Goal: Task Accomplishment & Management: Manage account settings

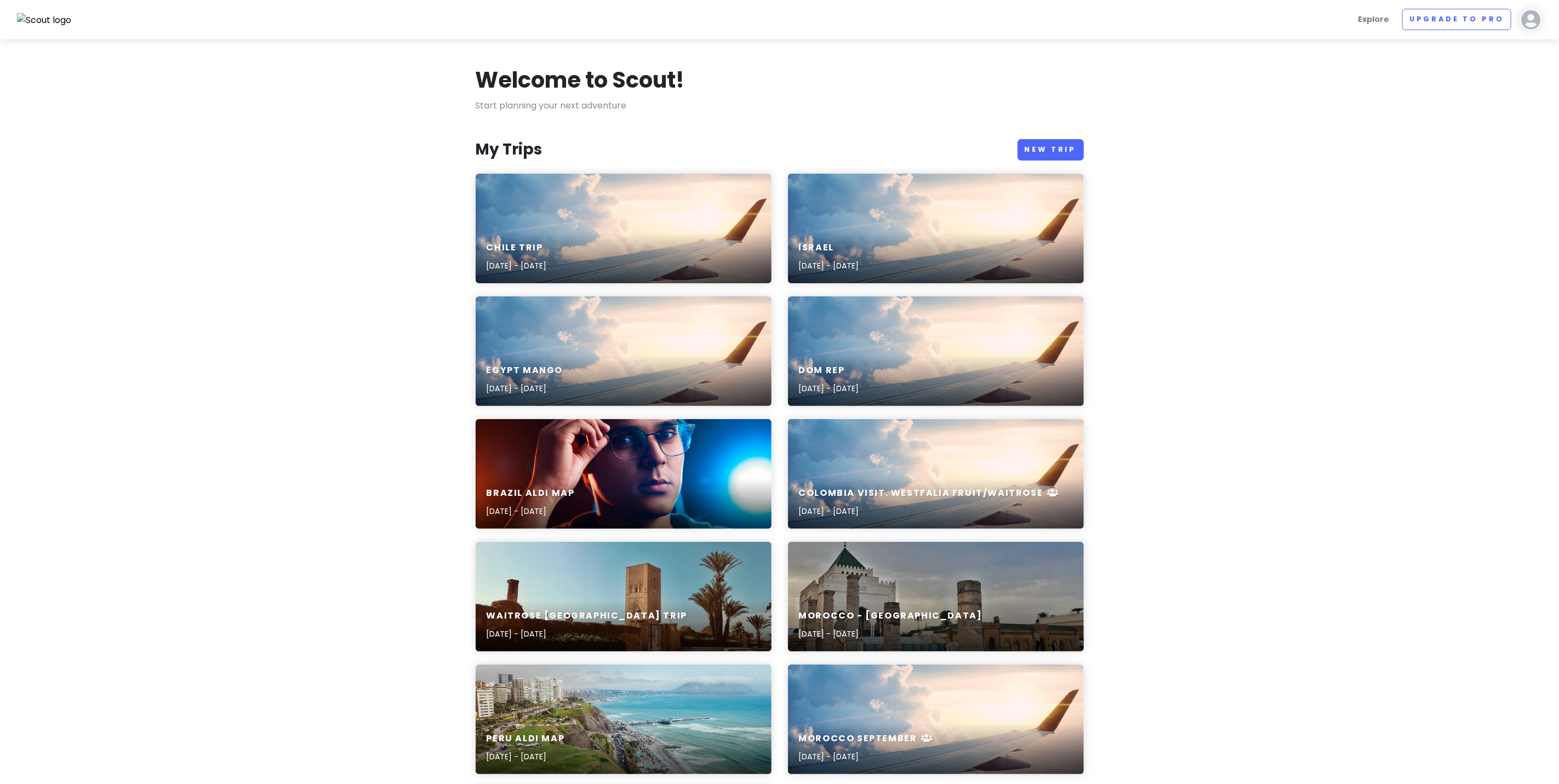
click at [618, 223] on div "Chile Trip [DATE] - [DATE]" at bounding box center [623, 229] width 296 height 110
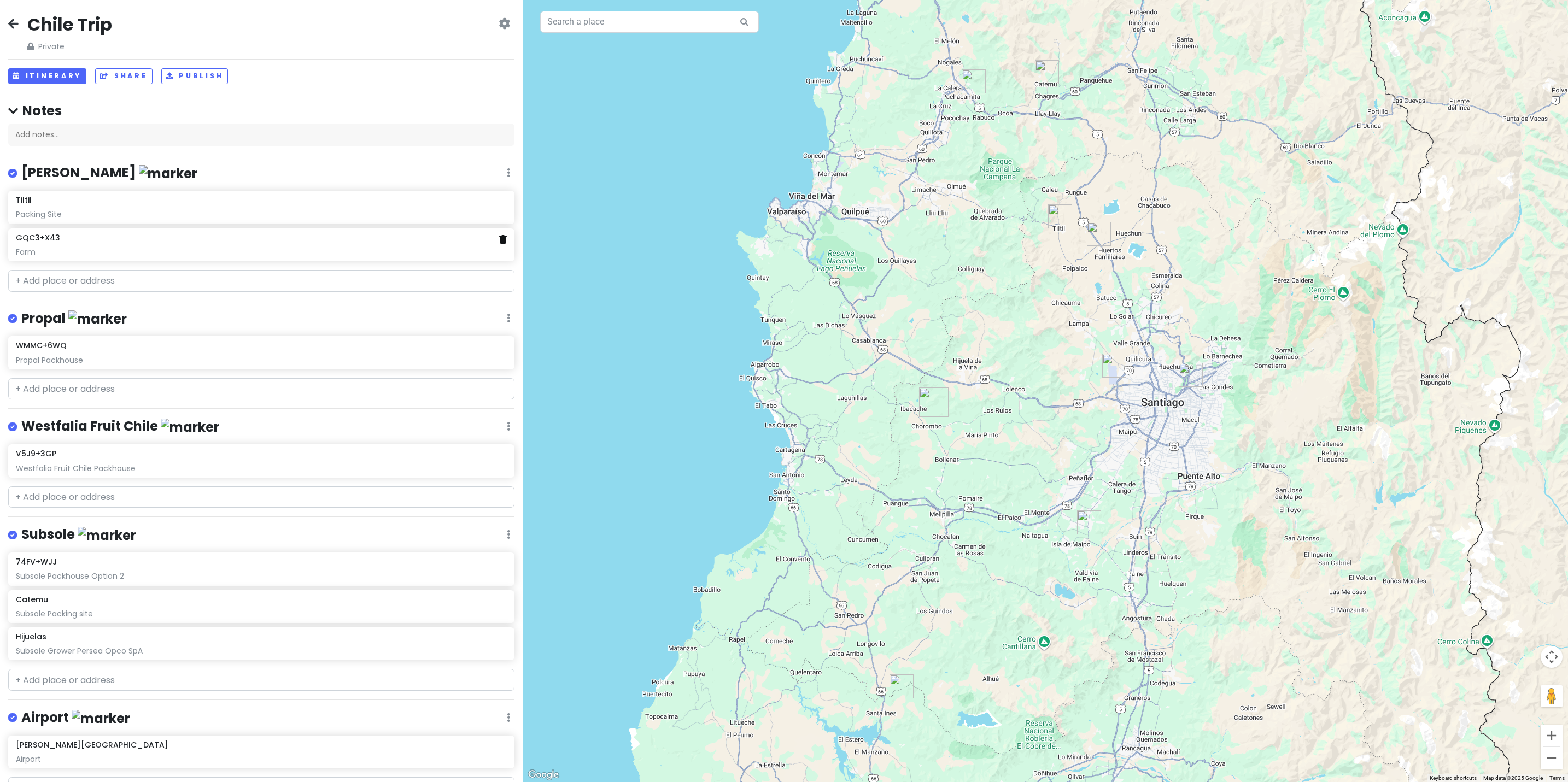
click at [499, 242] on icon at bounding box center [503, 239] width 7 height 9
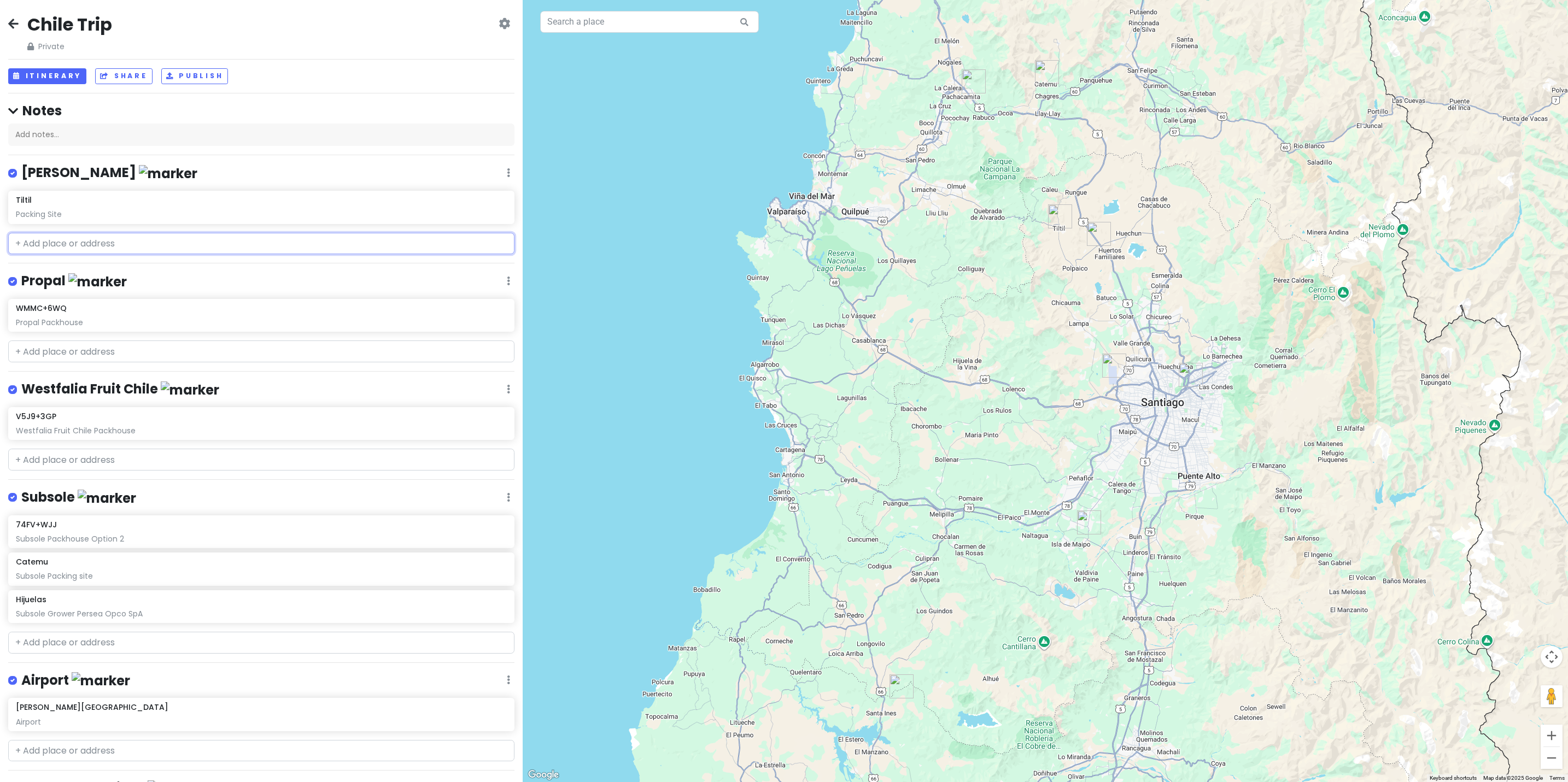
click at [236, 250] on input "text" at bounding box center [261, 243] width 506 height 22
paste input "-32.899303, -70.916634"
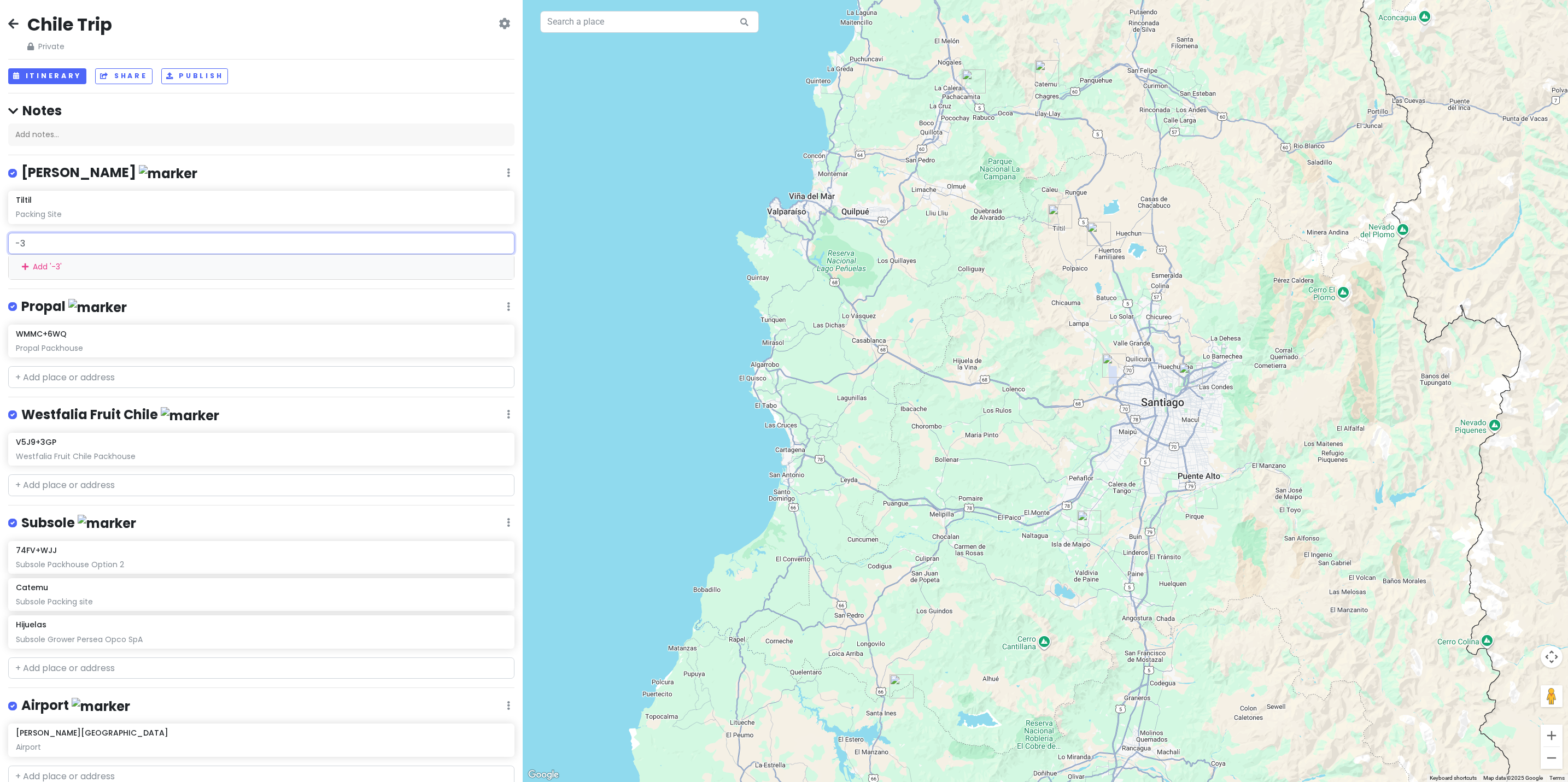
type input "-"
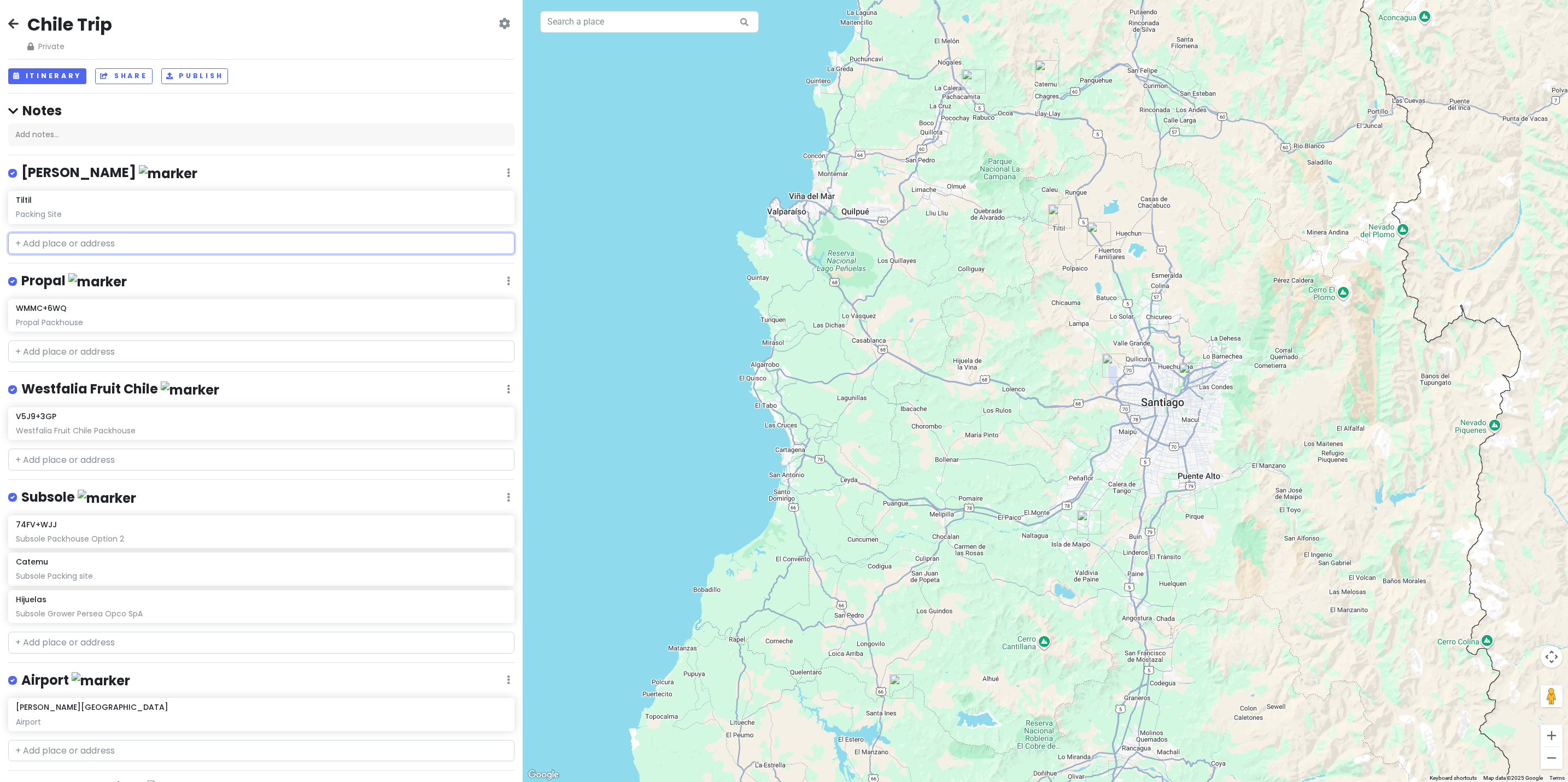
paste input "432M+78H [GEOGRAPHIC_DATA], [GEOGRAPHIC_DATA]"
type input "432M+78H [GEOGRAPHIC_DATA], [GEOGRAPHIC_DATA]"
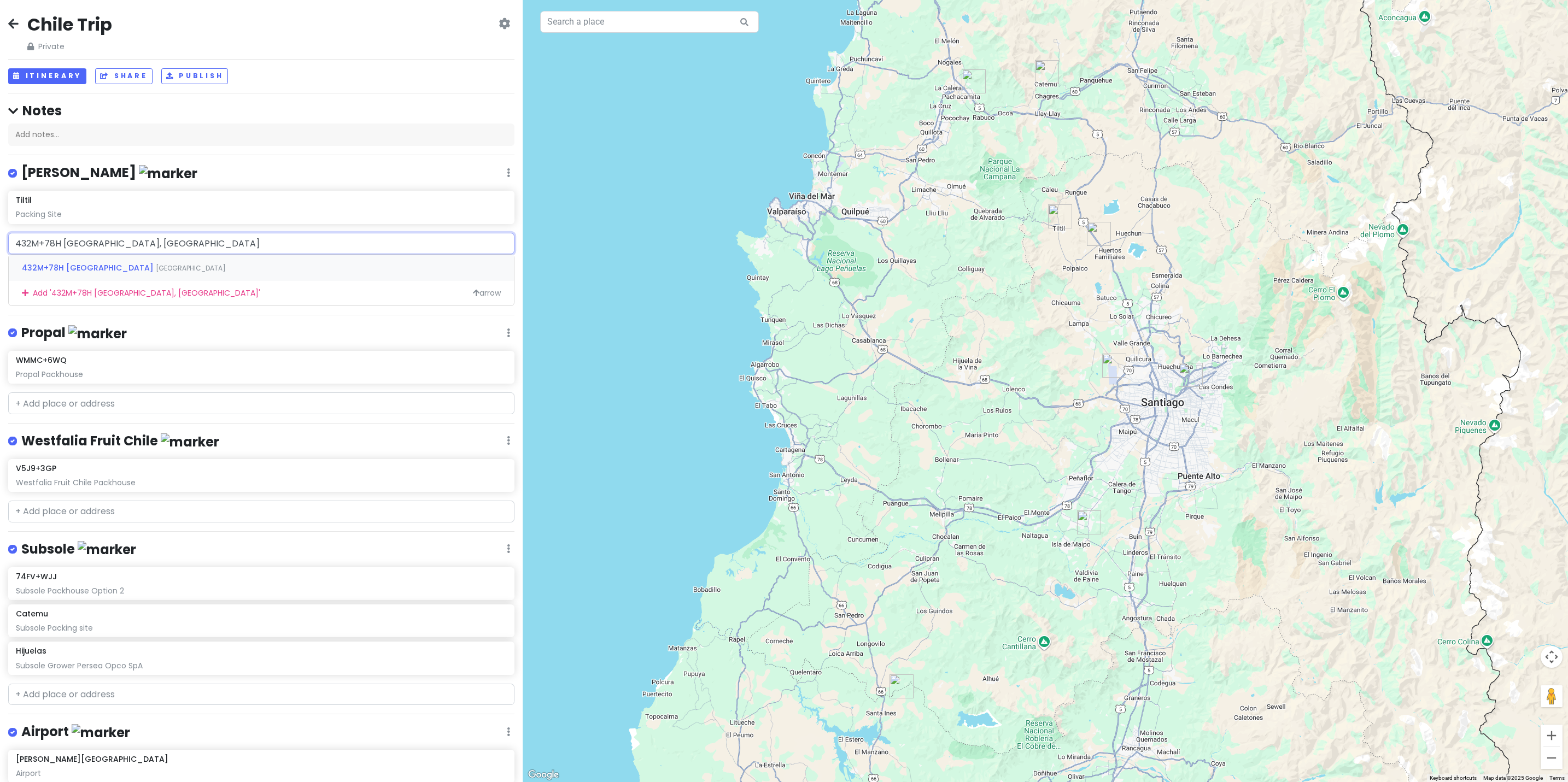
click at [70, 267] on span "432M+78H [GEOGRAPHIC_DATA]" at bounding box center [89, 267] width 134 height 11
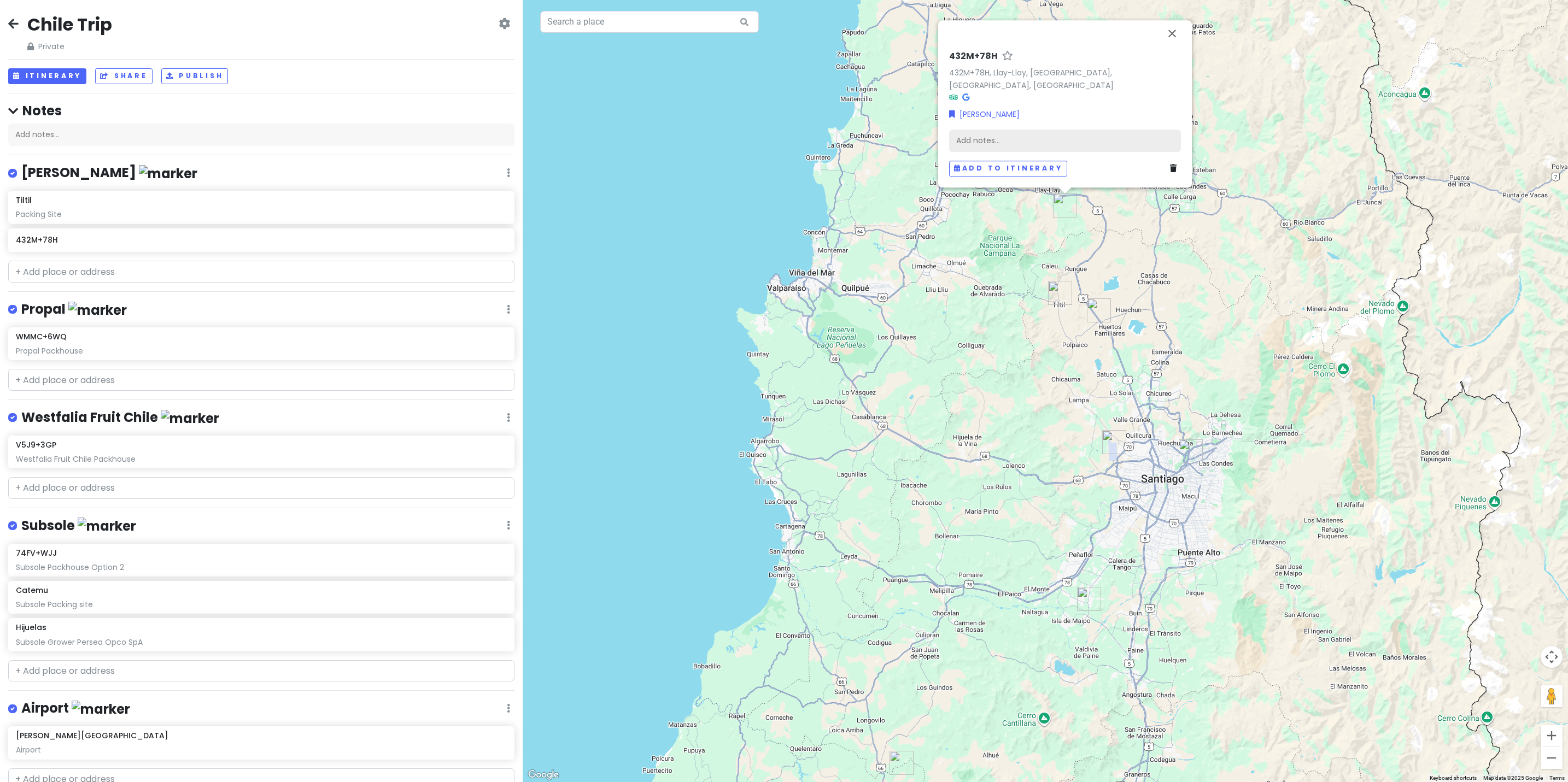
click at [1010, 141] on div "Add notes..." at bounding box center [1064, 141] width 232 height 23
drag, startPoint x: 1012, startPoint y: 138, endPoint x: 953, endPoint y: 130, distance: 59.5
click at [953, 130] on div "Add notes..." at bounding box center [1064, 141] width 232 height 23
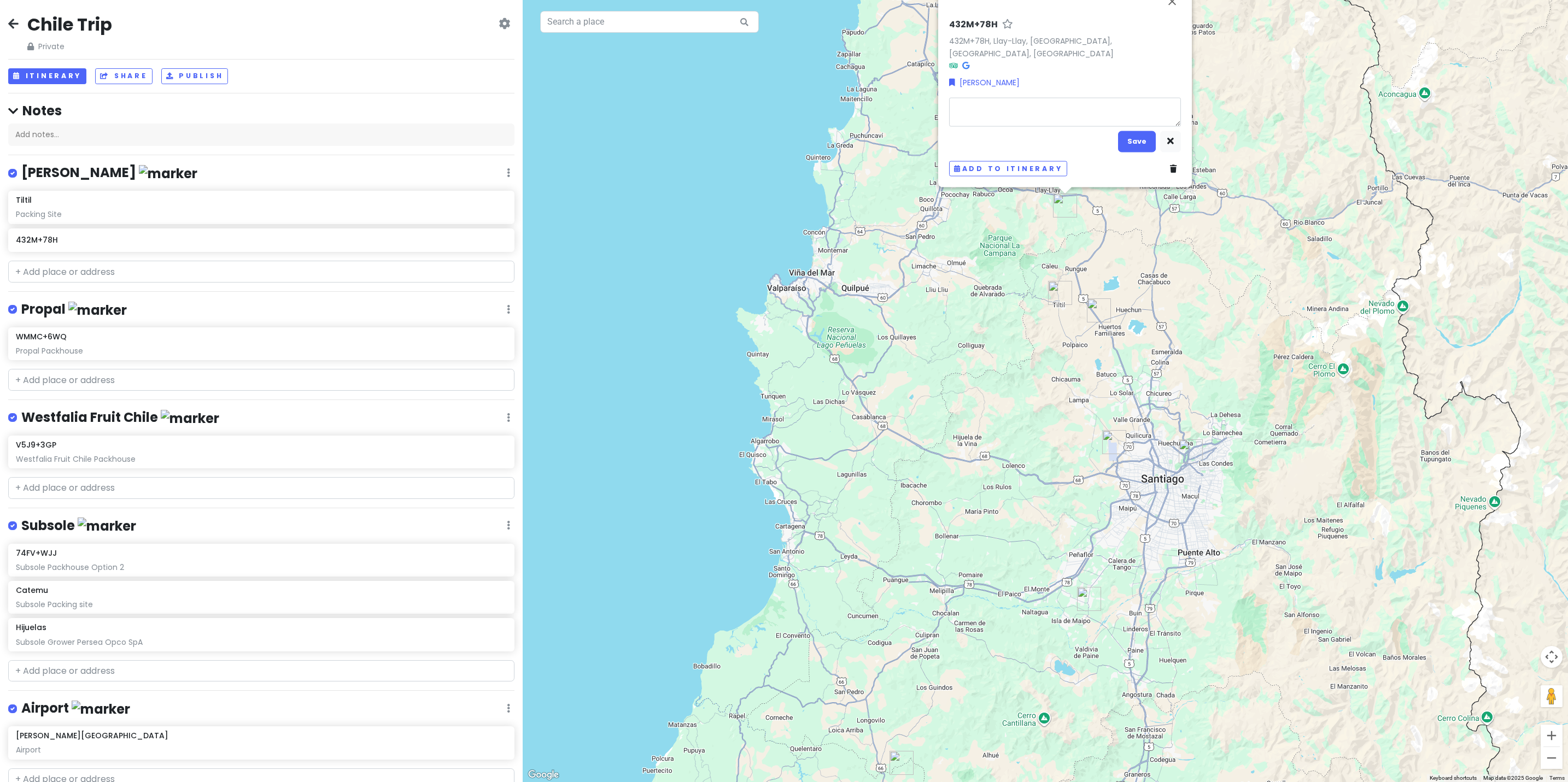
type textarea "x"
type textarea "Agrifrut"
type textarea "x"
type textarea "Agrifrut"
type textarea "x"
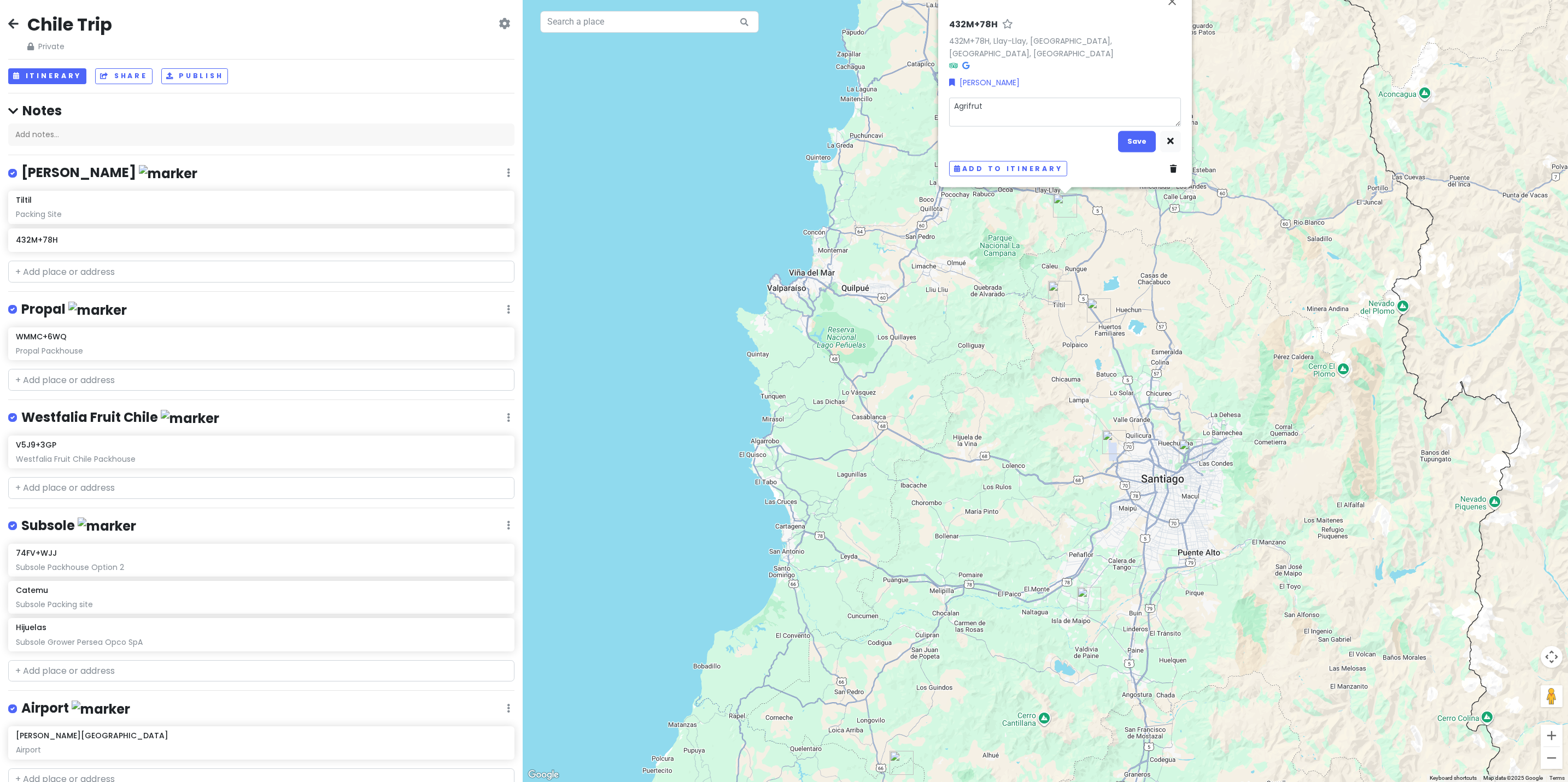
type textarea "Agrifrut F"
type textarea "x"
type textarea "Agrifrut Fa"
type textarea "x"
type textarea "Agrifrut Far"
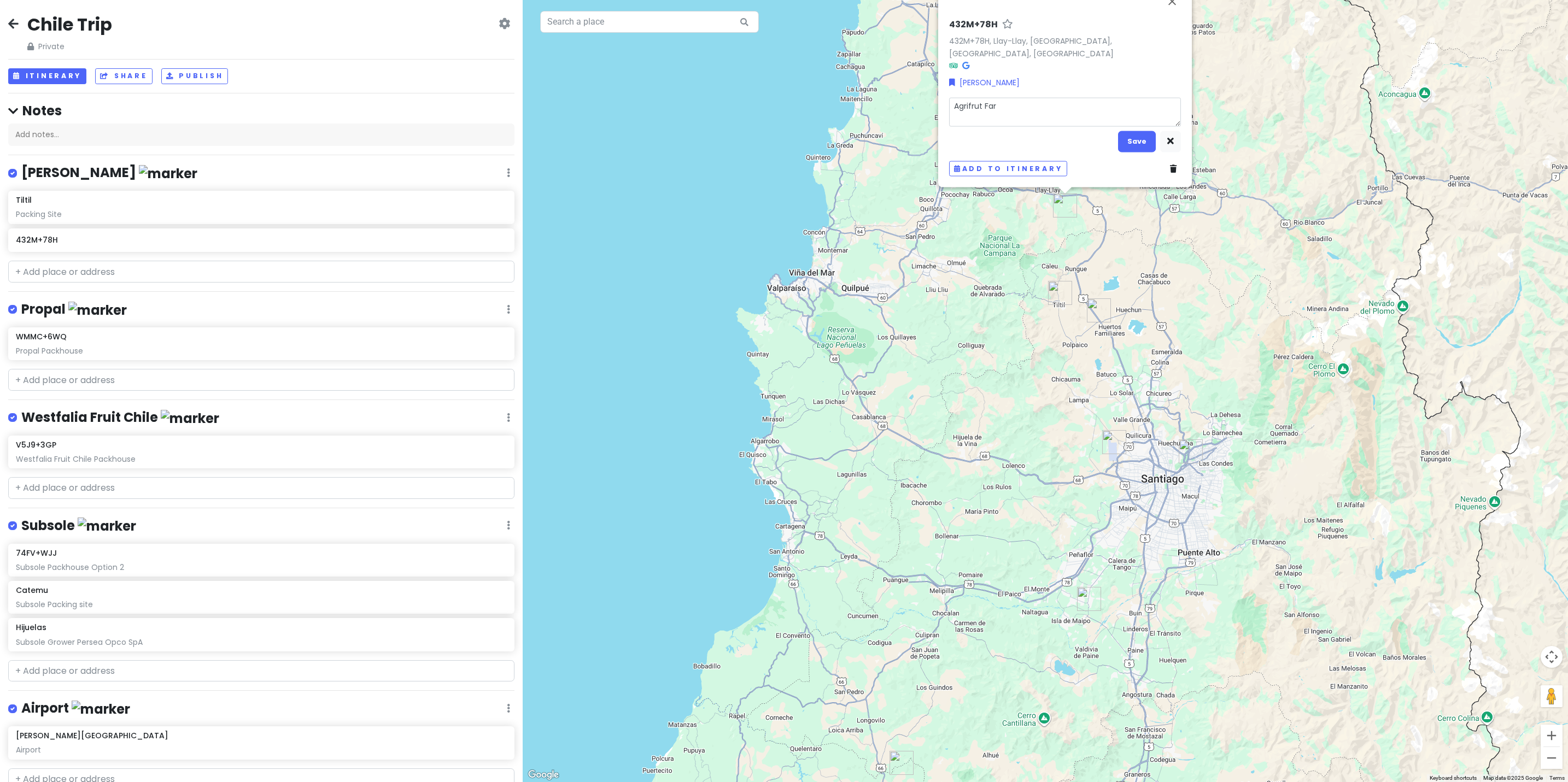
type textarea "x"
type textarea "Agrifrut Farm"
click at [1136, 139] on button "Save" at bounding box center [1136, 142] width 38 height 21
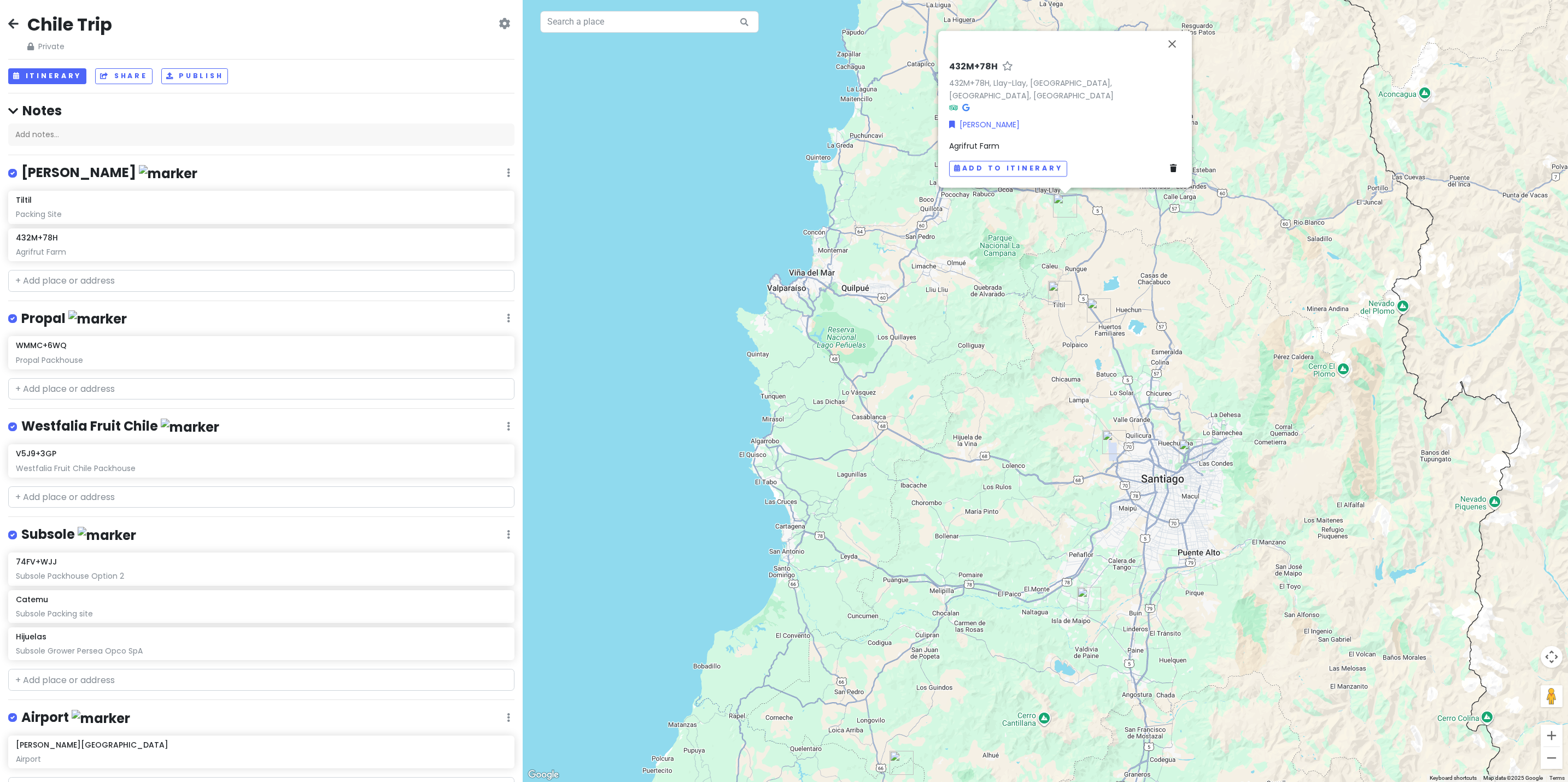
click at [707, 252] on div "432M+78H 432M+78H, Llay-Llay, [GEOGRAPHIC_DATA], [GEOGRAPHIC_DATA], [GEOGRAPHIC…" at bounding box center [1045, 391] width 1045 height 782
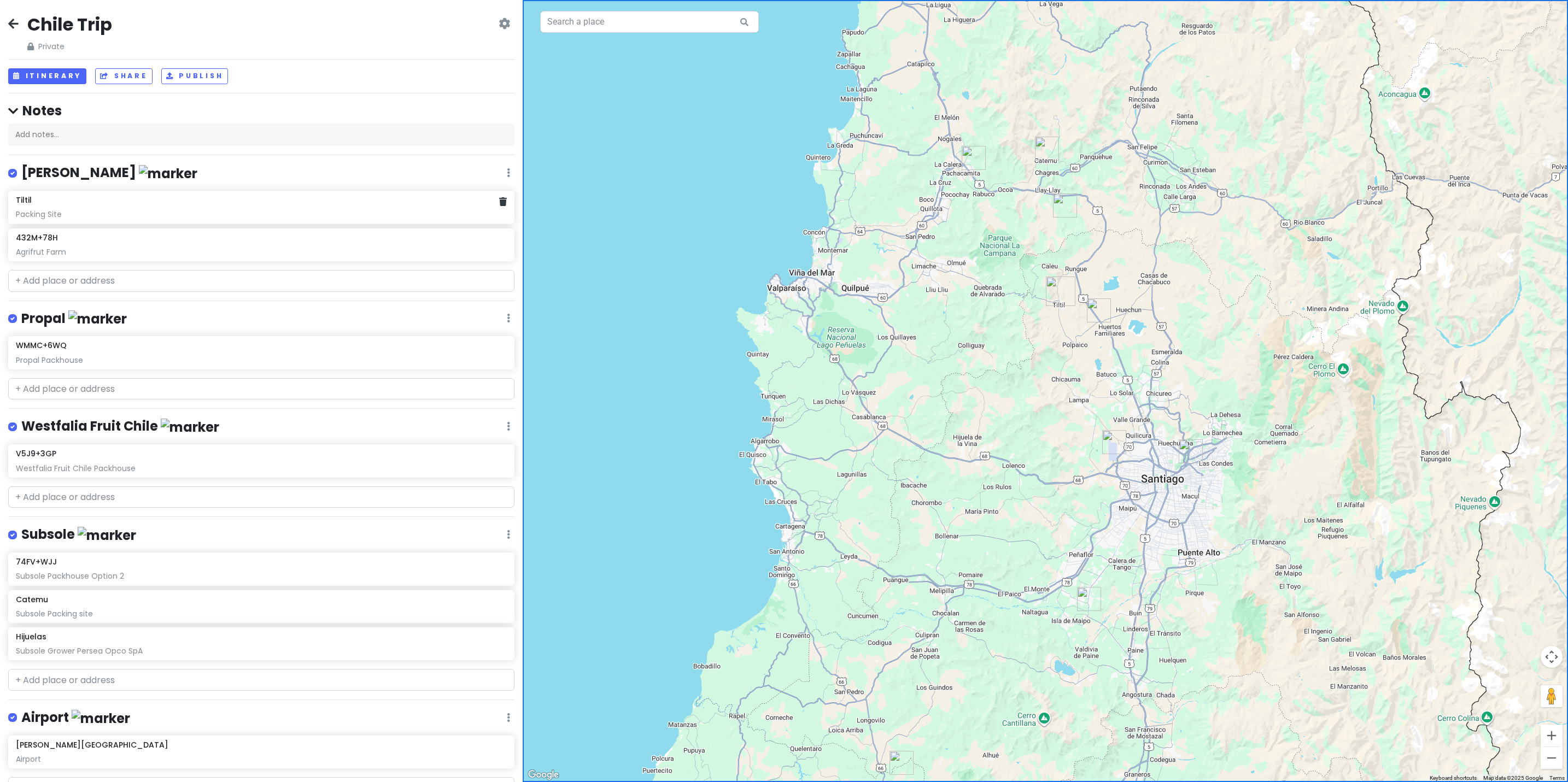
click at [96, 208] on div "Tiltil Packing Site" at bounding box center [260, 206] width 490 height 24
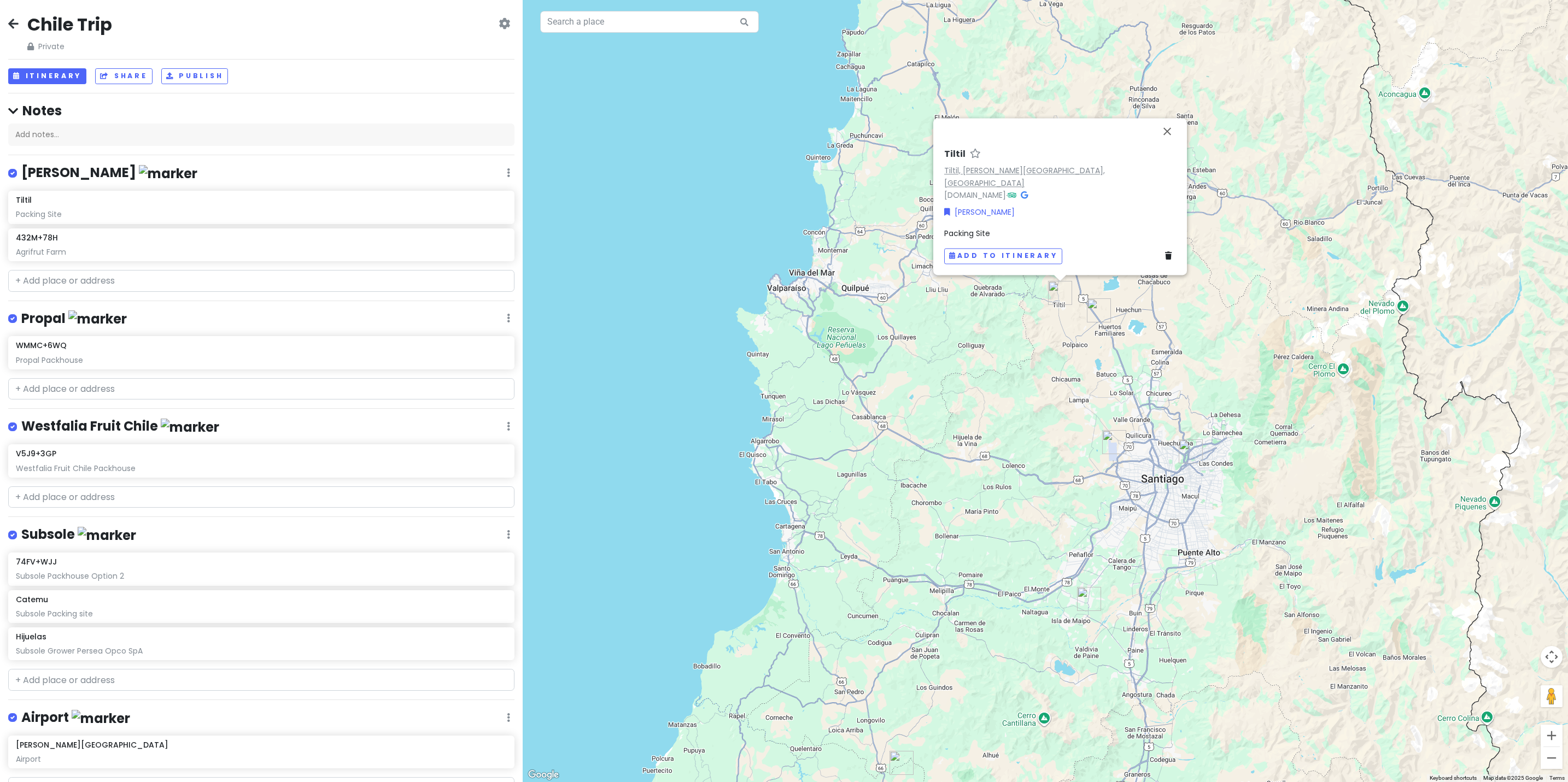
click at [1019, 183] on link "Tiltil, [PERSON_NAME][GEOGRAPHIC_DATA], [GEOGRAPHIC_DATA]" at bounding box center [1024, 177] width 160 height 24
click at [147, 247] on div "Agrifrut Farm" at bounding box center [260, 252] width 490 height 10
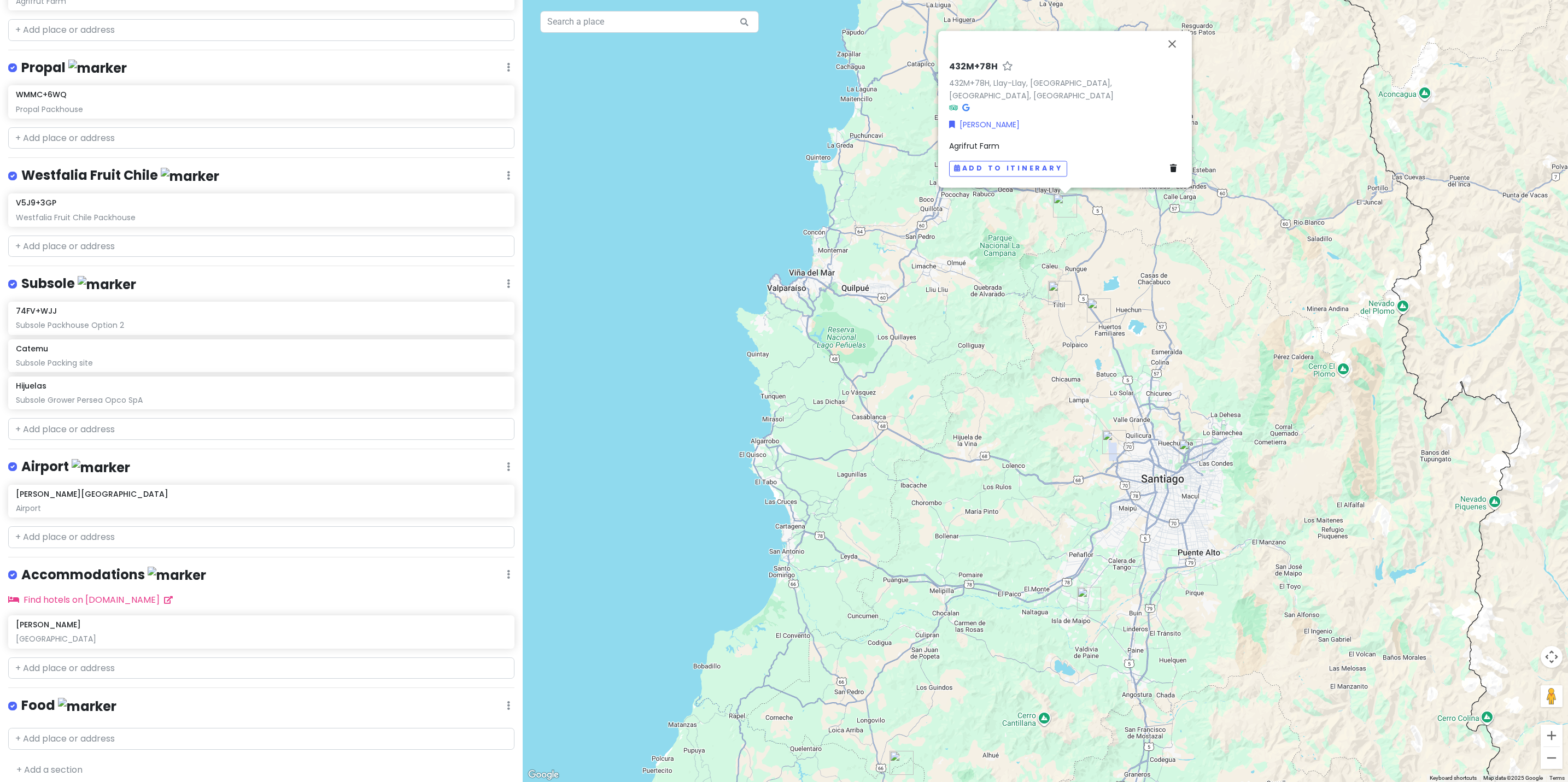
scroll to position [255, 0]
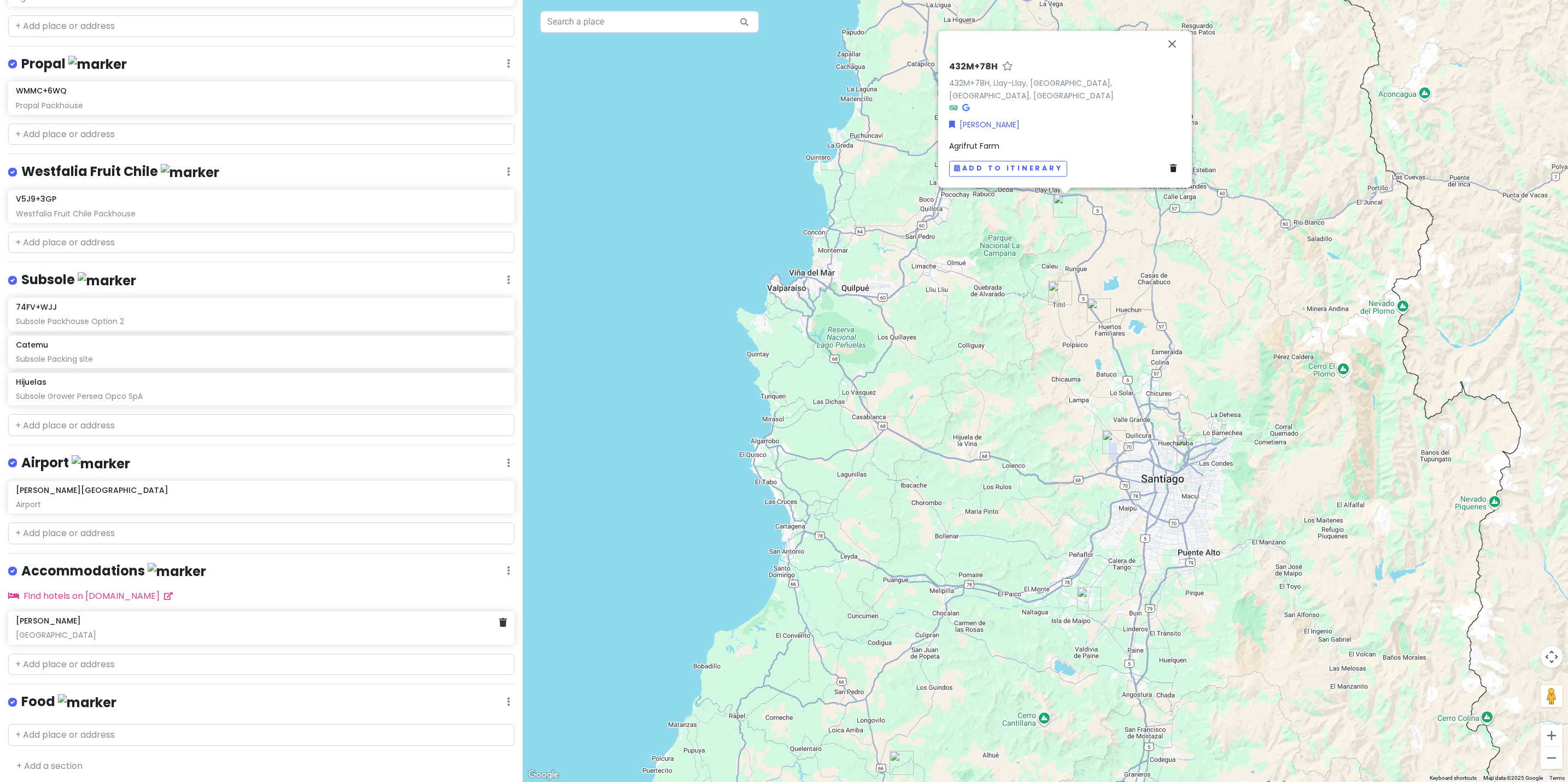
click at [77, 631] on div "[GEOGRAPHIC_DATA]" at bounding box center [260, 635] width 490 height 10
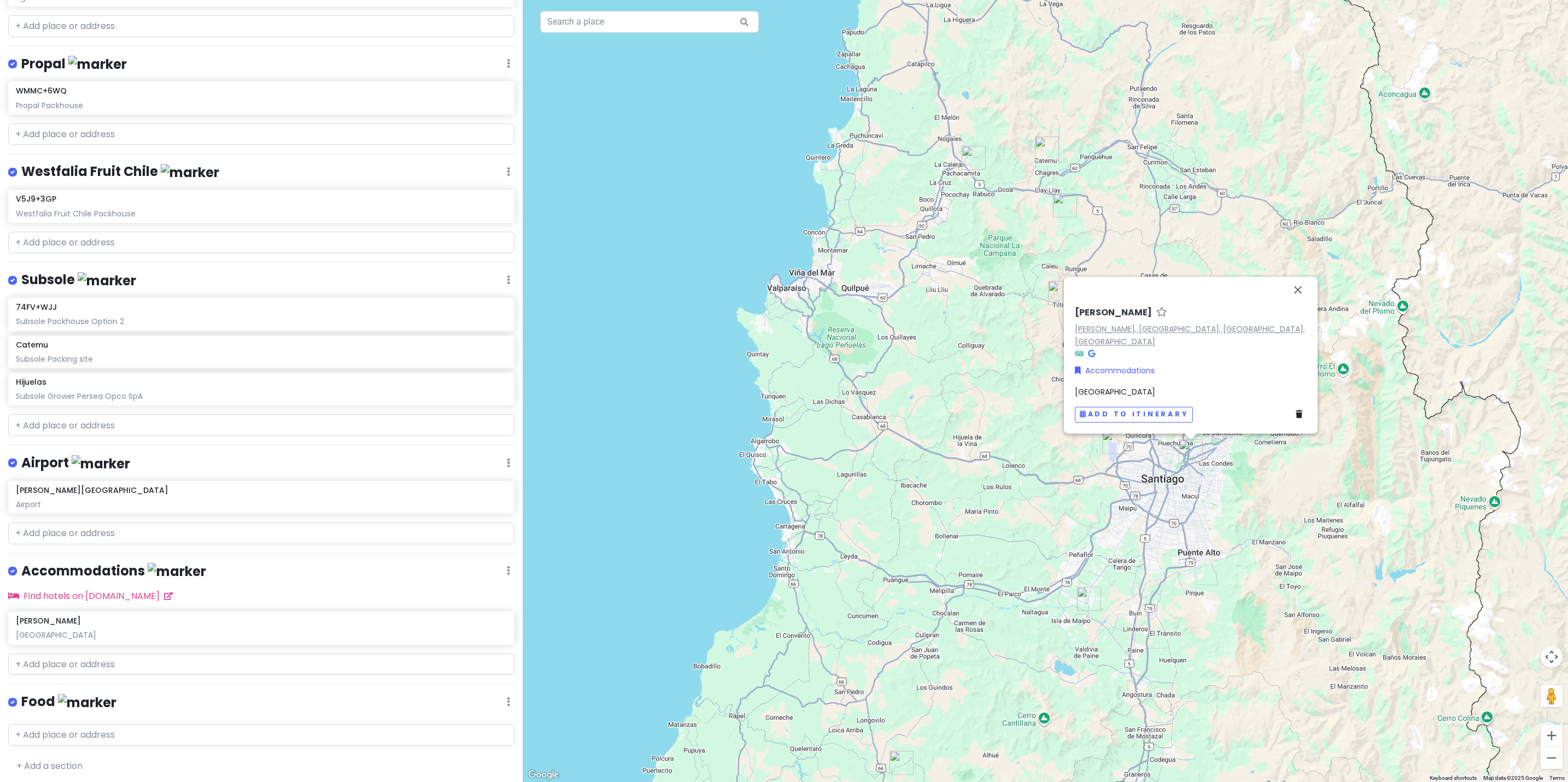
click at [1245, 338] on link "[PERSON_NAME], [GEOGRAPHIC_DATA], [GEOGRAPHIC_DATA], [GEOGRAPHIC_DATA]" at bounding box center [1189, 335] width 230 height 24
click at [1296, 302] on button "Close" at bounding box center [1298, 290] width 26 height 26
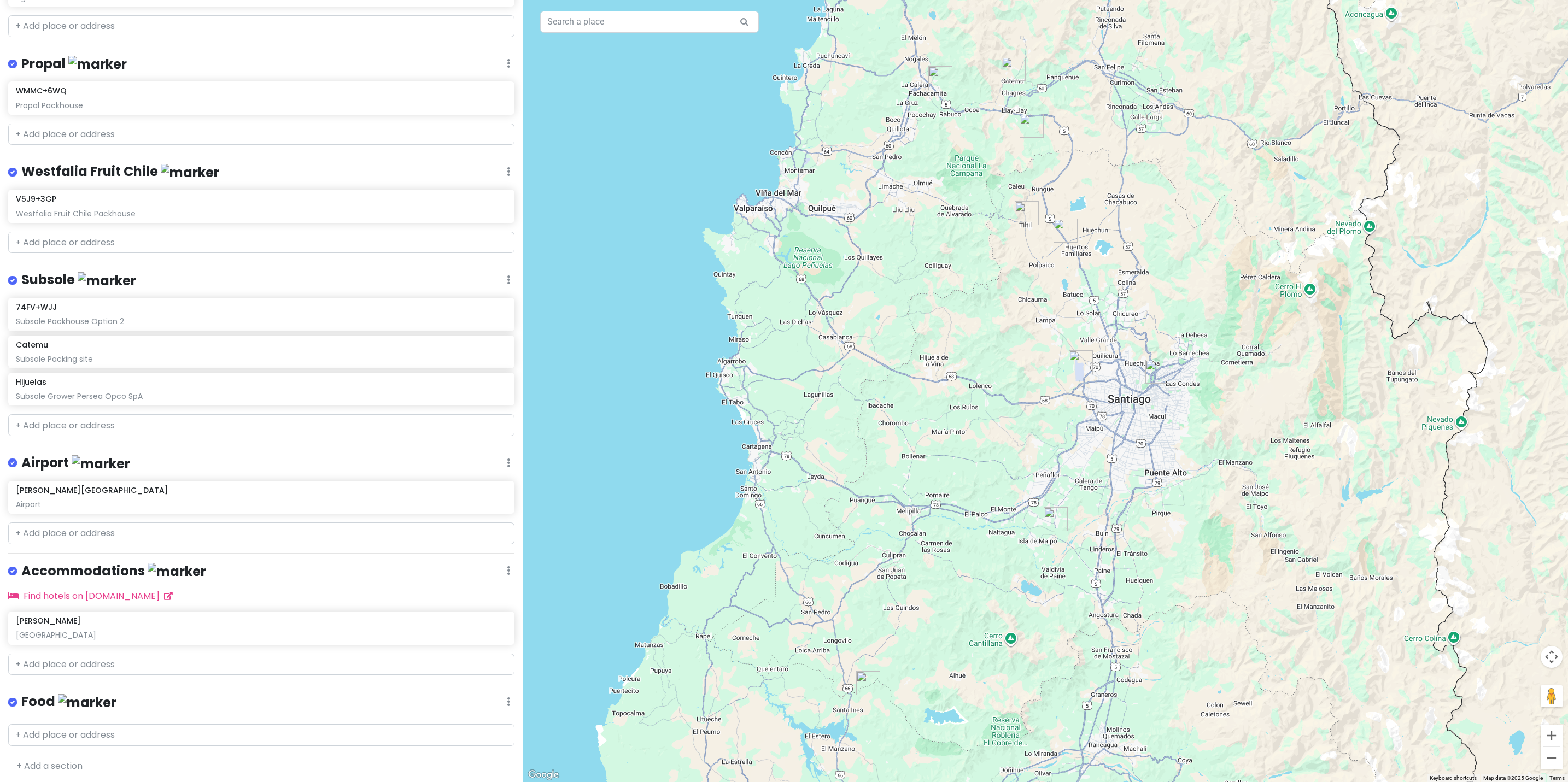
drag, startPoint x: 1263, startPoint y: 292, endPoint x: 1230, endPoint y: 210, distance: 88.4
click at [1230, 210] on div at bounding box center [1045, 391] width 1045 height 782
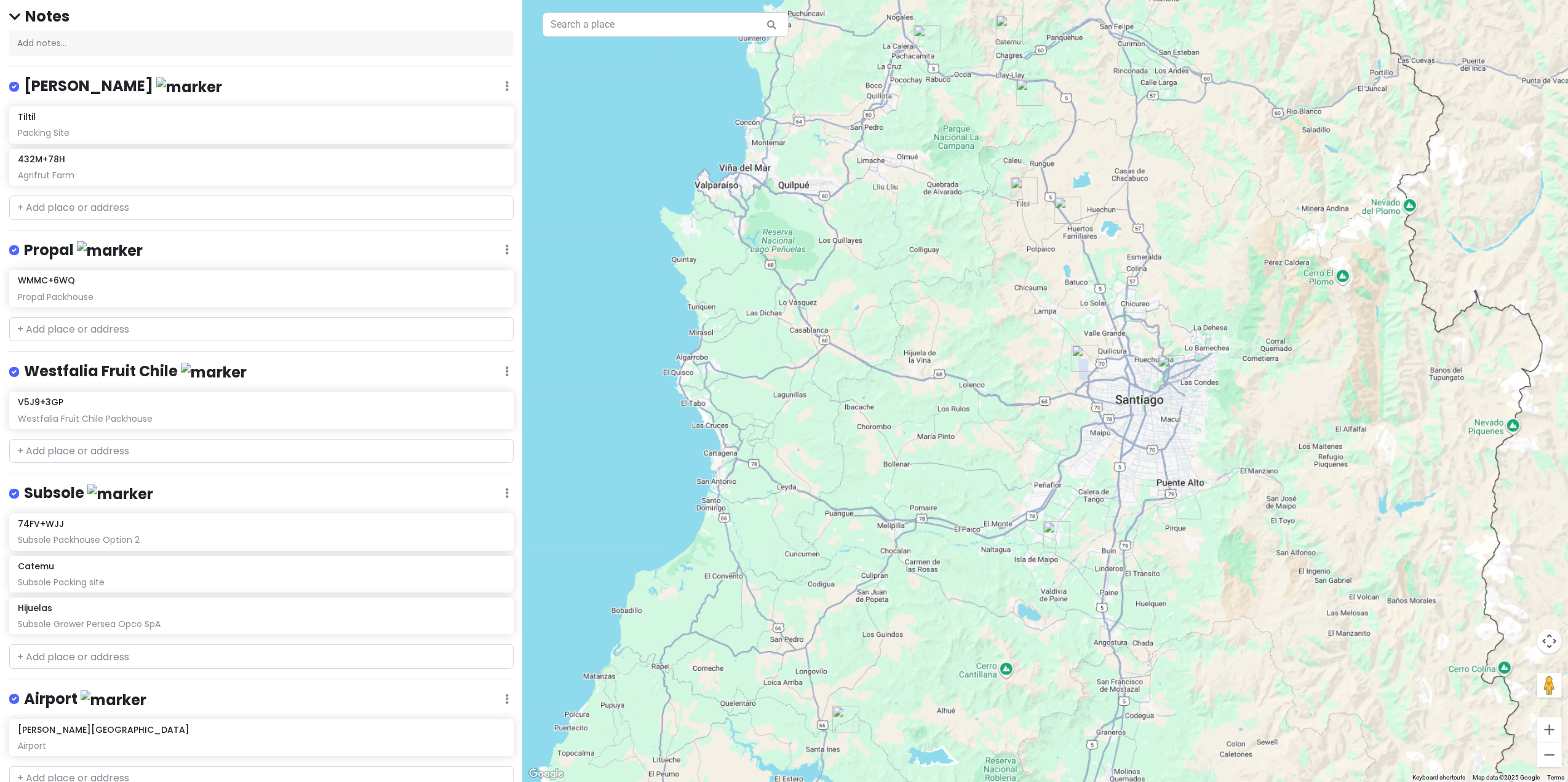
scroll to position [0, 0]
